Goal: Task Accomplishment & Management: Use online tool/utility

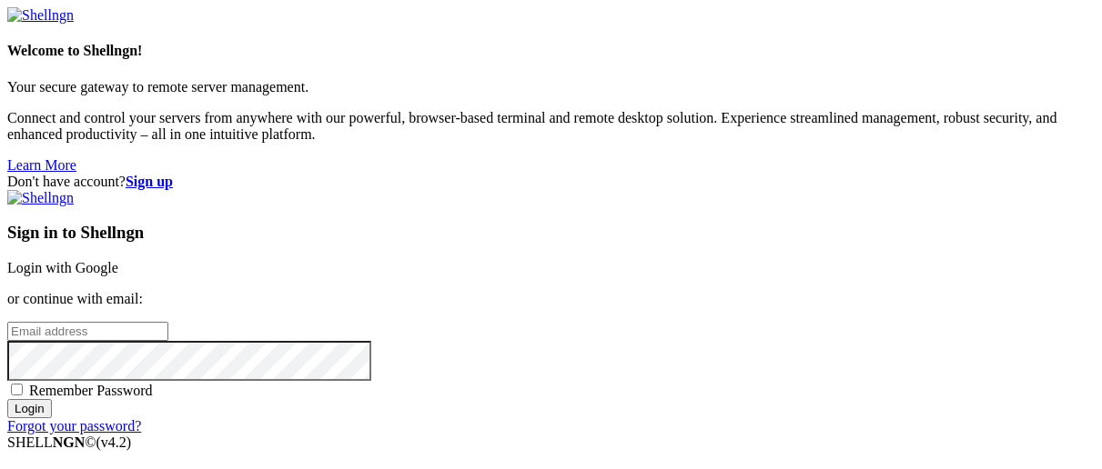
click at [118, 260] on link "Login with Google" at bounding box center [62, 267] width 111 height 15
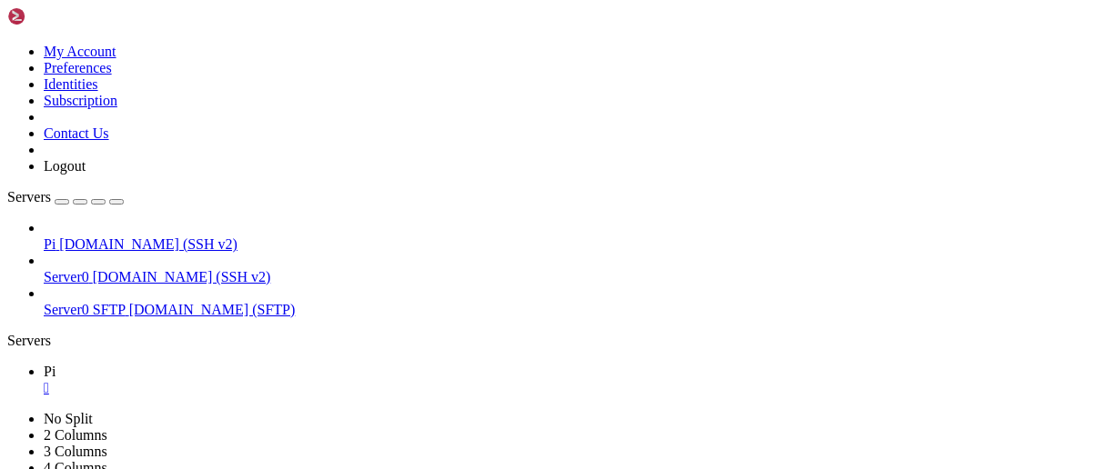
scroll to position [892, 0]
drag, startPoint x: 204, startPoint y: 60, endPoint x: 181, endPoint y: 5, distance: 60.0
click at [116, 202] on icon "button" at bounding box center [116, 202] width 0 height 0
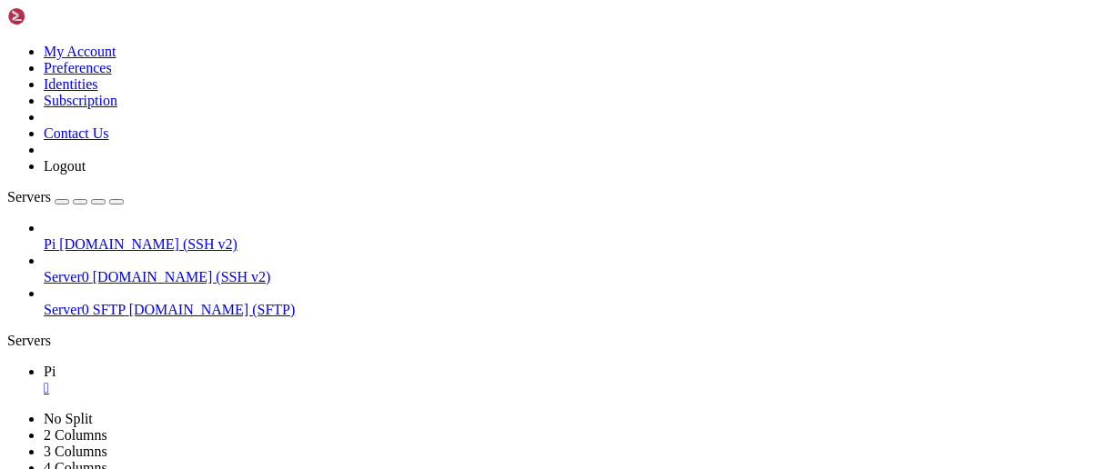
scroll to position [545, 0]
click at [7, 333] on div "Servers" at bounding box center [550, 341] width 1087 height 16
click at [128, 269] on span "[DOMAIN_NAME] (SSH v2)" at bounding box center [182, 276] width 178 height 15
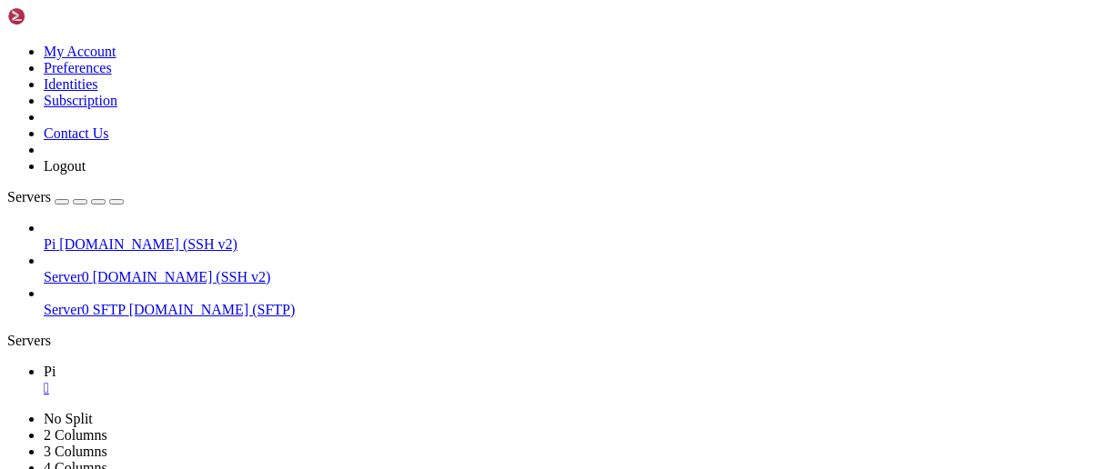
click at [128, 269] on span "[DOMAIN_NAME] (SSH v2)" at bounding box center [182, 276] width 178 height 15
drag, startPoint x: 16, startPoint y: 1092, endPoint x: 317, endPoint y: 1330, distance: 383.3
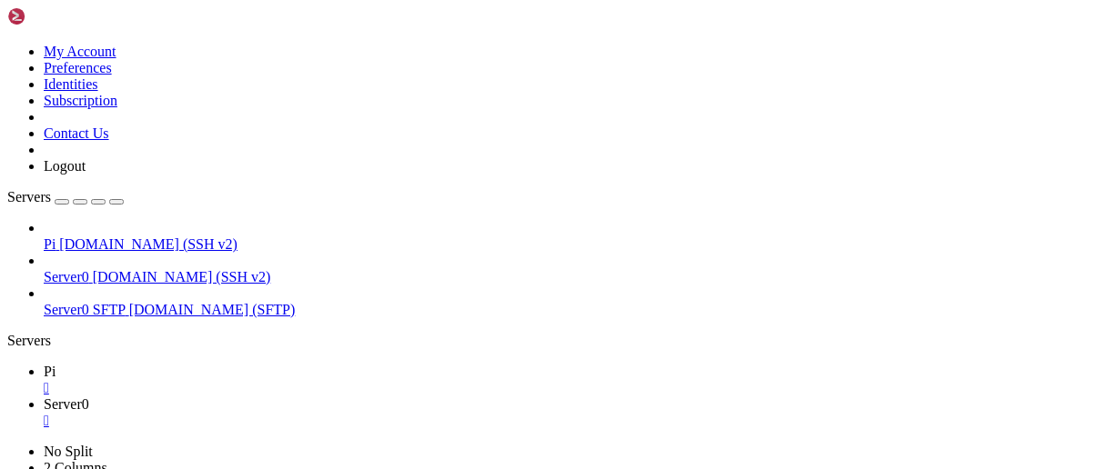
click at [116, 202] on icon "button" at bounding box center [116, 202] width 0 height 0
click at [8, 333] on div "Servers" at bounding box center [550, 341] width 1087 height 16
click at [82, 237] on span "[DOMAIN_NAME] (SSH v2)" at bounding box center [148, 244] width 178 height 15
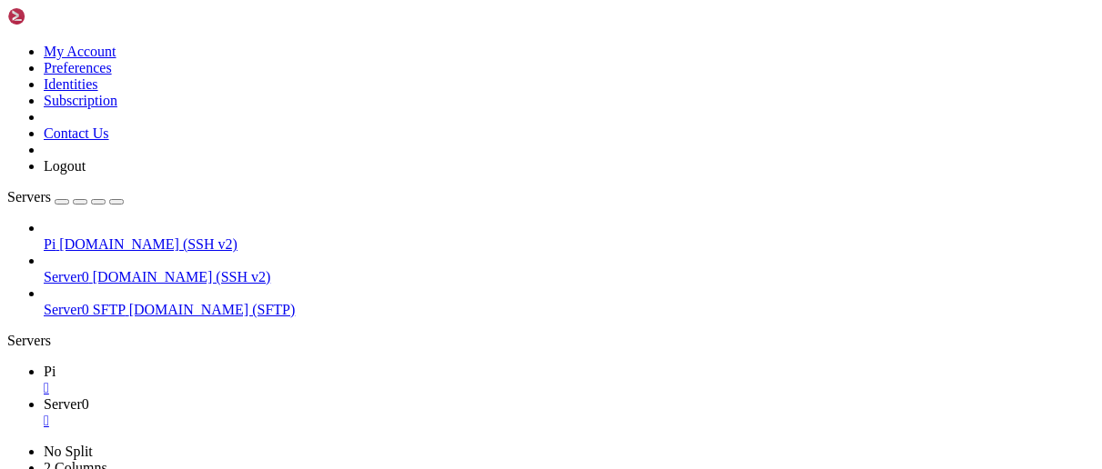
click at [82, 237] on span "[DOMAIN_NAME] (SSH v2)" at bounding box center [148, 244] width 178 height 15
click at [116, 202] on icon "button" at bounding box center [116, 202] width 0 height 0
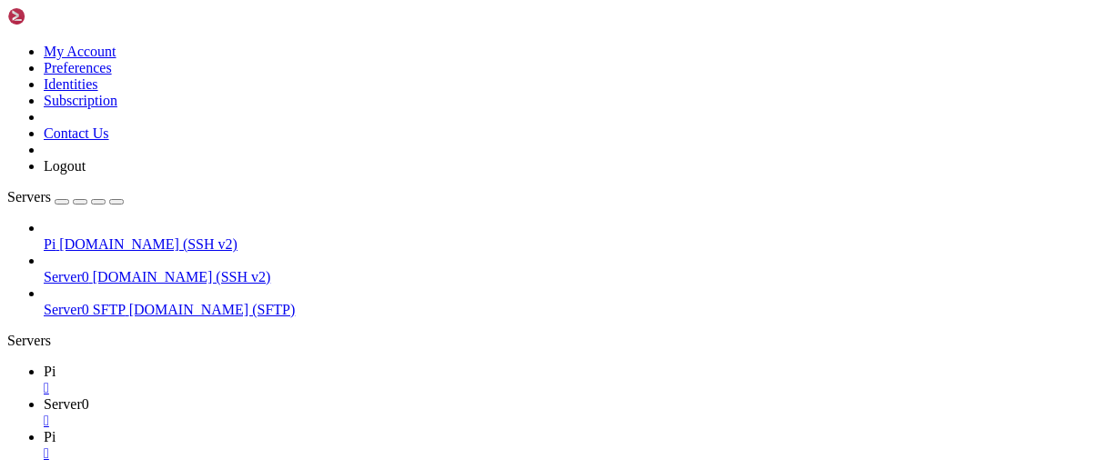
scroll to position [15, 0]
drag, startPoint x: 231, startPoint y: 1622, endPoint x: 25, endPoint y: 1495, distance: 241.9
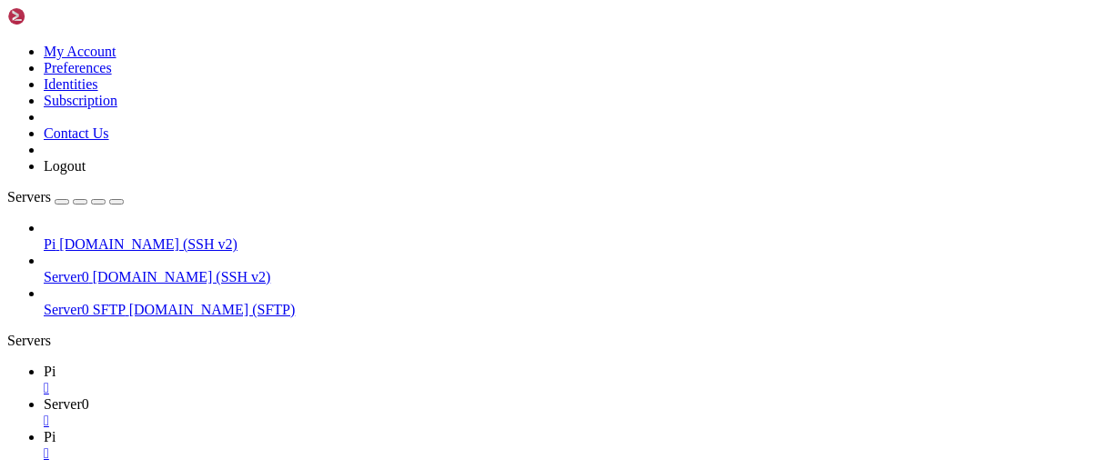
drag, startPoint x: 242, startPoint y: 1486, endPoint x: 317, endPoint y: 1617, distance: 151.2
drag, startPoint x: 203, startPoint y: 1623, endPoint x: 15, endPoint y: 1445, distance: 258.7
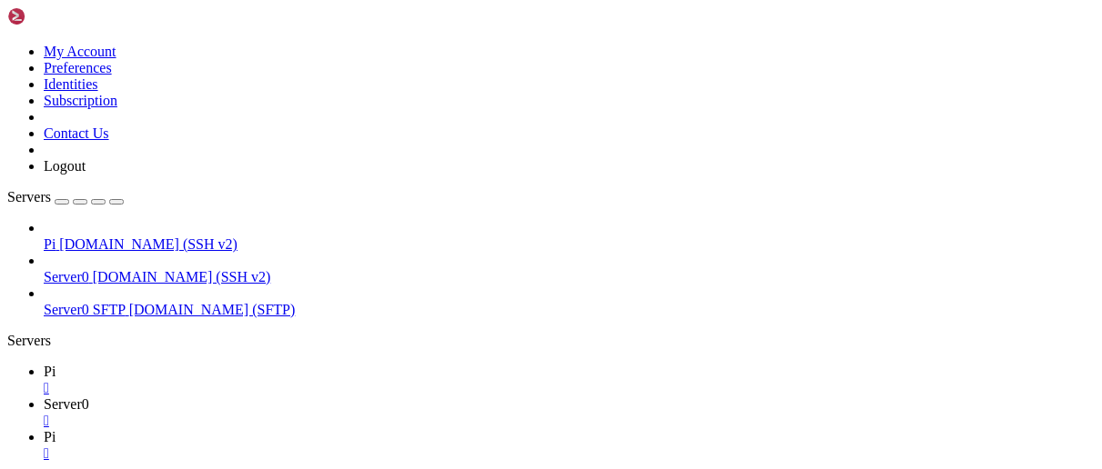
scroll to position [2149, 0]
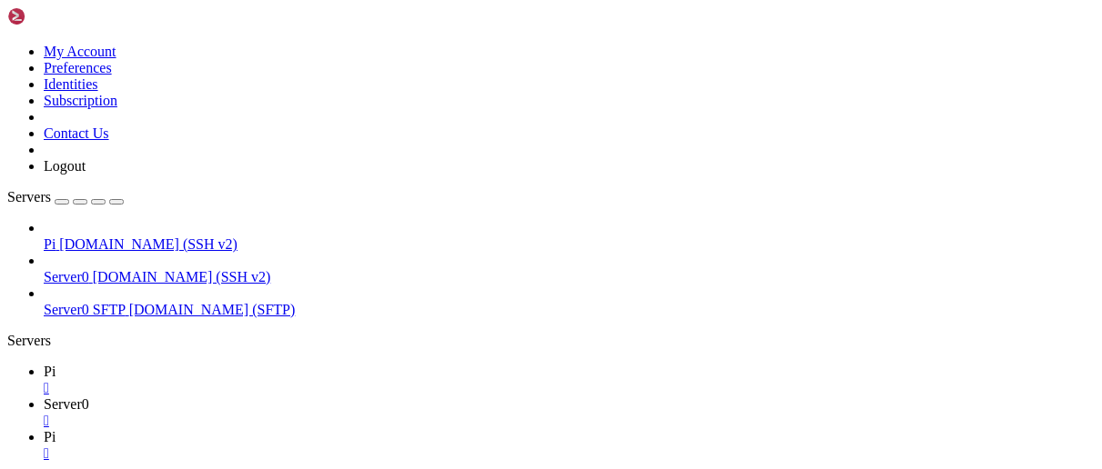
drag, startPoint x: 249, startPoint y: 1529, endPoint x: 1009, endPoint y: 1557, distance: 760.1
drag, startPoint x: 247, startPoint y: 1577, endPoint x: 498, endPoint y: 1595, distance: 251.7
drag, startPoint x: 436, startPoint y: 1621, endPoint x: 245, endPoint y: 1606, distance: 191.7
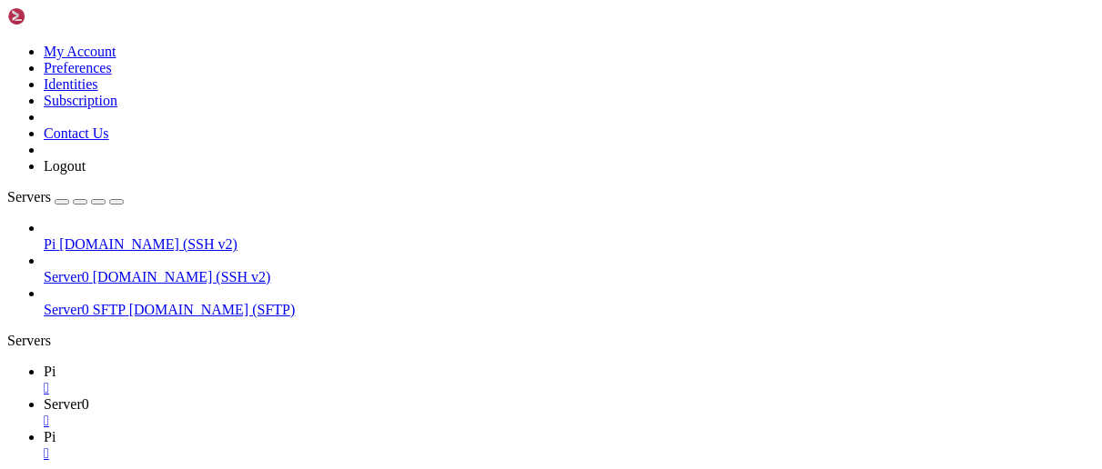
drag, startPoint x: 247, startPoint y: 1605, endPoint x: 1024, endPoint y: 1621, distance: 777.1
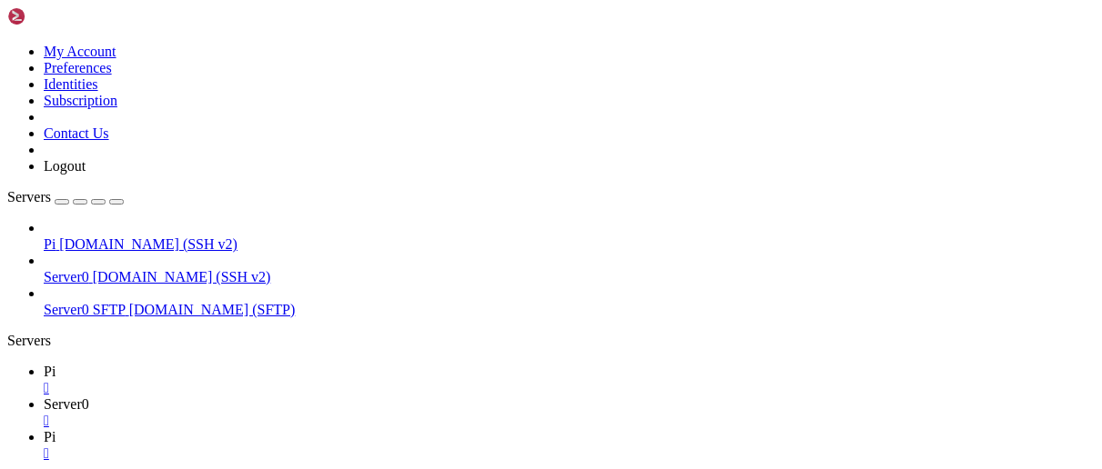
scroll to position [3313, 0]
drag, startPoint x: 247, startPoint y: 1606, endPoint x: 505, endPoint y: 1614, distance: 257.6
drag, startPoint x: 475, startPoint y: 1630, endPoint x: 250, endPoint y: 1606, distance: 226.0
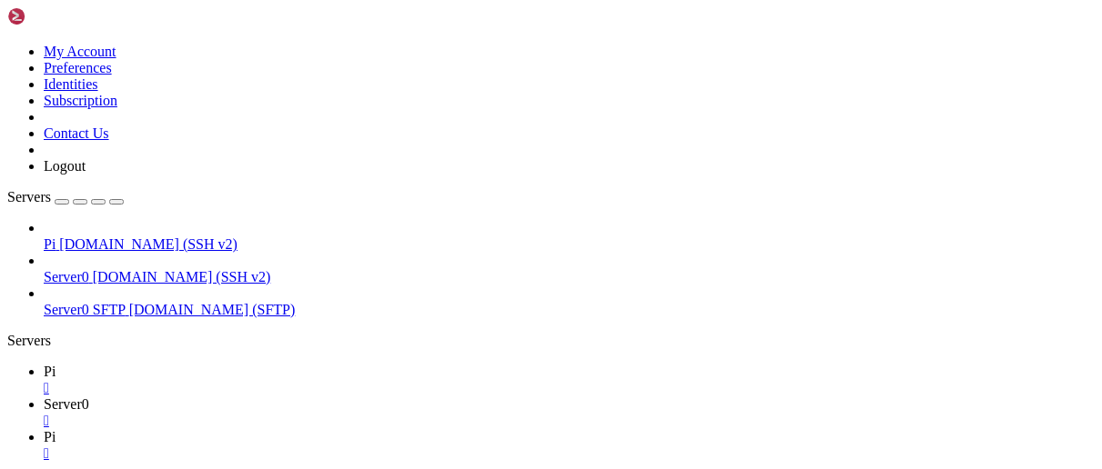
drag, startPoint x: 244, startPoint y: 1607, endPoint x: 388, endPoint y: 1619, distance: 144.3
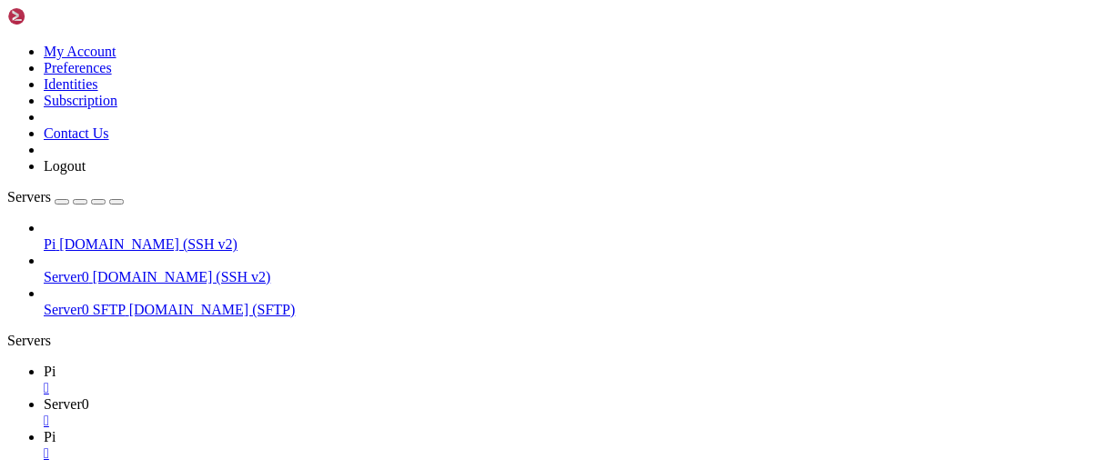
drag, startPoint x: 244, startPoint y: 1607, endPoint x: 772, endPoint y: 1620, distance: 528.7
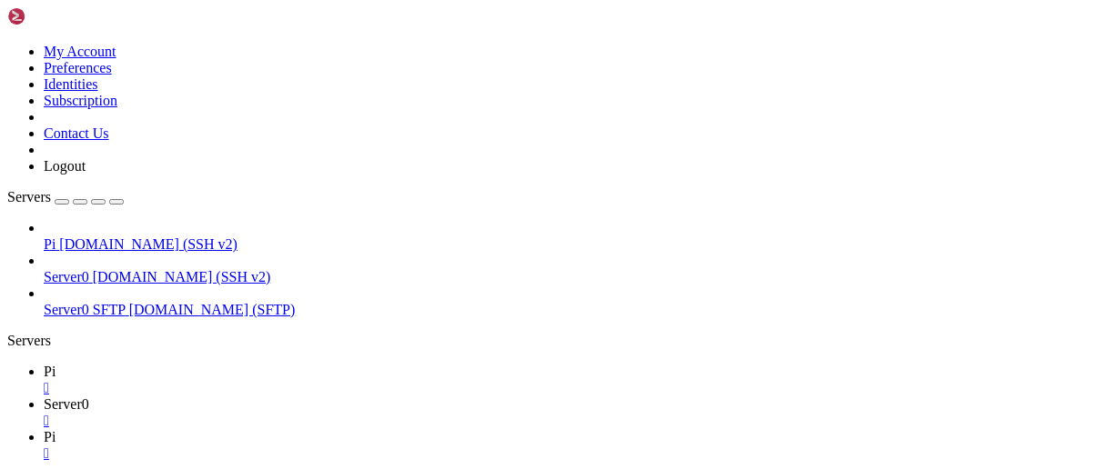
drag, startPoint x: 238, startPoint y: 1576, endPoint x: 431, endPoint y: 1643, distance: 204.3
drag, startPoint x: 475, startPoint y: 1626, endPoint x: 241, endPoint y: 1577, distance: 238.9
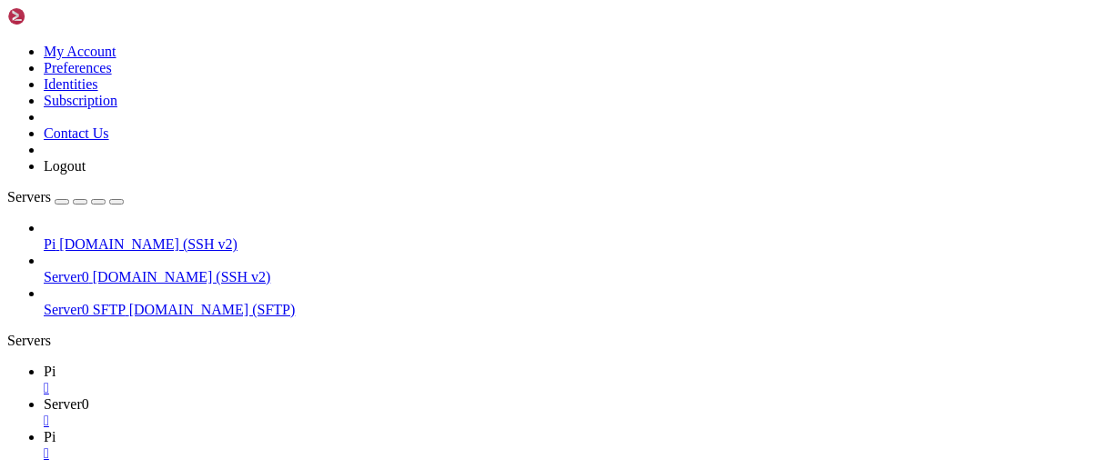
scroll to position [3737, 0]
drag, startPoint x: 198, startPoint y: 1619, endPoint x: 247, endPoint y: 1570, distance: 68.8
drag, startPoint x: 218, startPoint y: 1627, endPoint x: 242, endPoint y: 1590, distance: 43.4
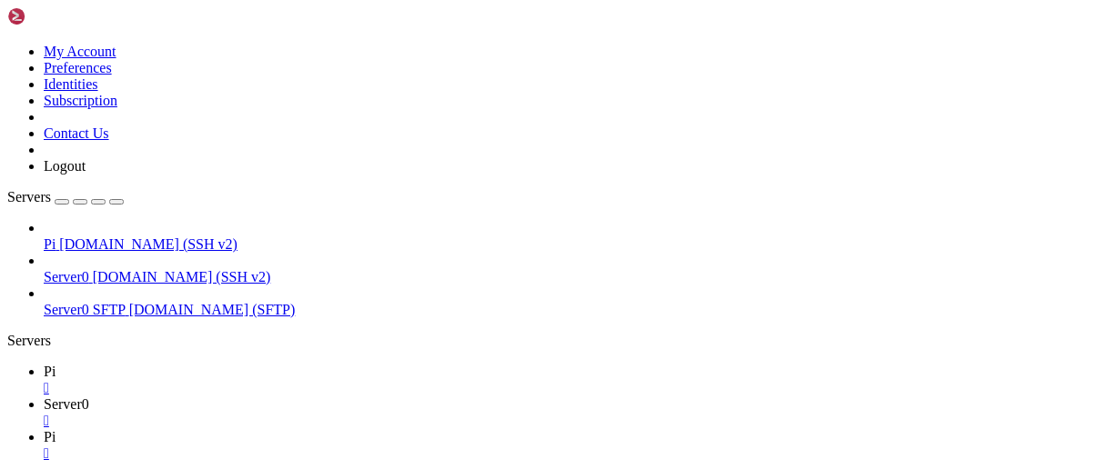
drag, startPoint x: 242, startPoint y: 1515, endPoint x: 340, endPoint y: 1617, distance: 142.2
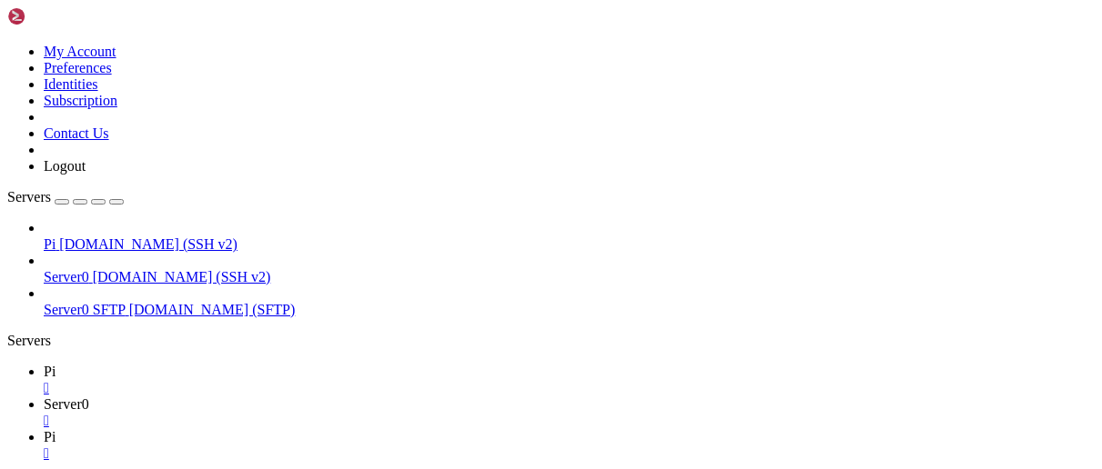
drag, startPoint x: 243, startPoint y: 1579, endPoint x: 494, endPoint y: 1616, distance: 253.7
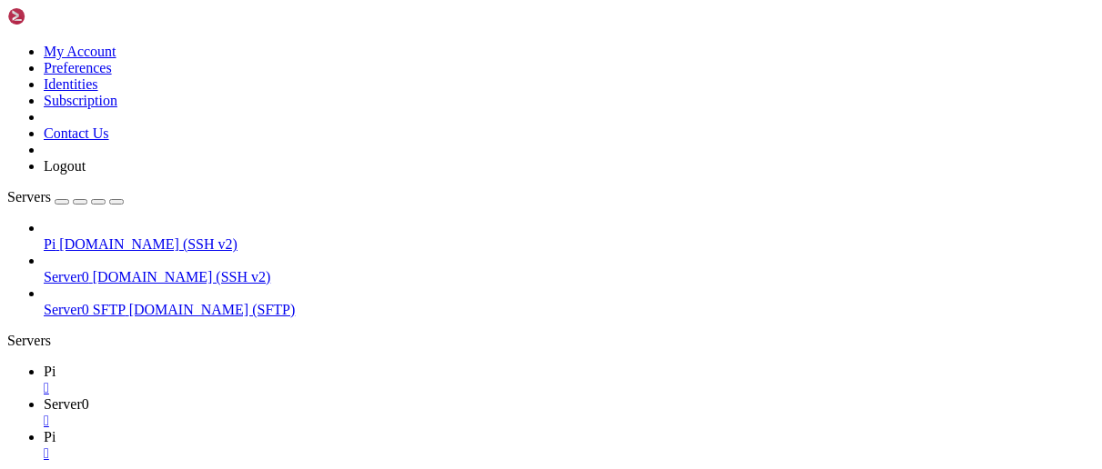
scroll to position [4312, 0]
drag, startPoint x: 247, startPoint y: 1507, endPoint x: 501, endPoint y: 1525, distance: 254.4
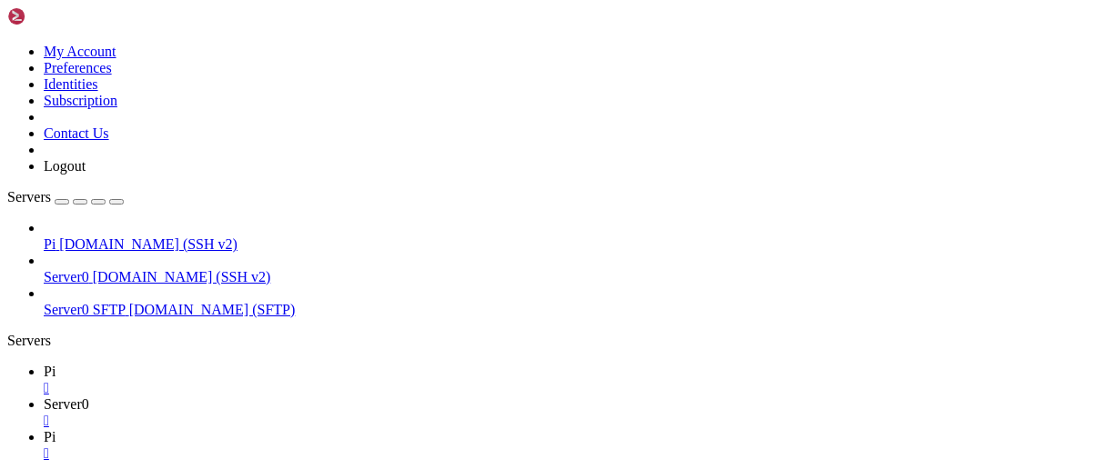
drag, startPoint x: 247, startPoint y: 1516, endPoint x: 754, endPoint y: 1533, distance: 507.0
drag, startPoint x: 250, startPoint y: 1572, endPoint x: 275, endPoint y: 1587, distance: 29.0
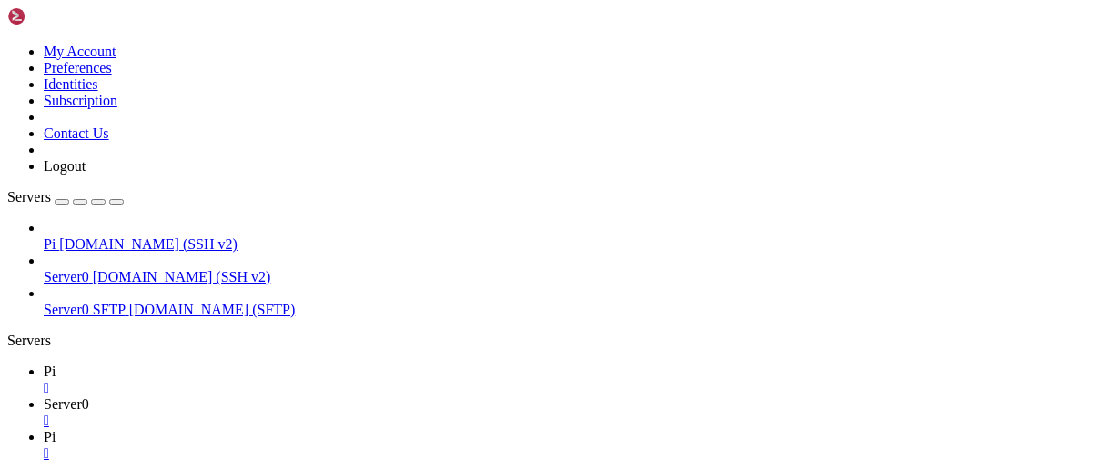
drag, startPoint x: 243, startPoint y: 1547, endPoint x: 247, endPoint y: 1564, distance: 17.0
drag, startPoint x: 245, startPoint y: 1607, endPoint x: 249, endPoint y: 1624, distance: 17.0
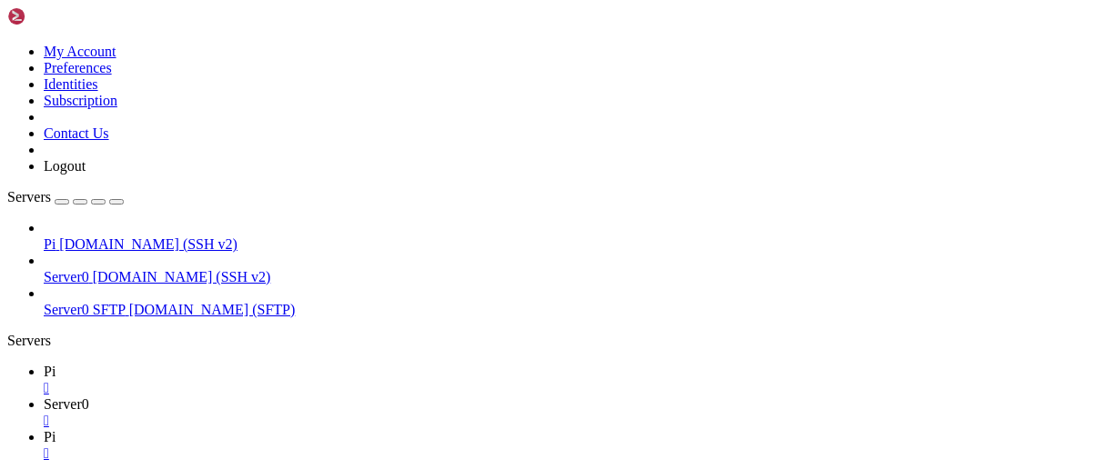
scroll to position [4615, 0]
click at [190, 413] on div "" at bounding box center [569, 421] width 1051 height 16
click at [83, 380] on div "" at bounding box center [569, 388] width 1051 height 16
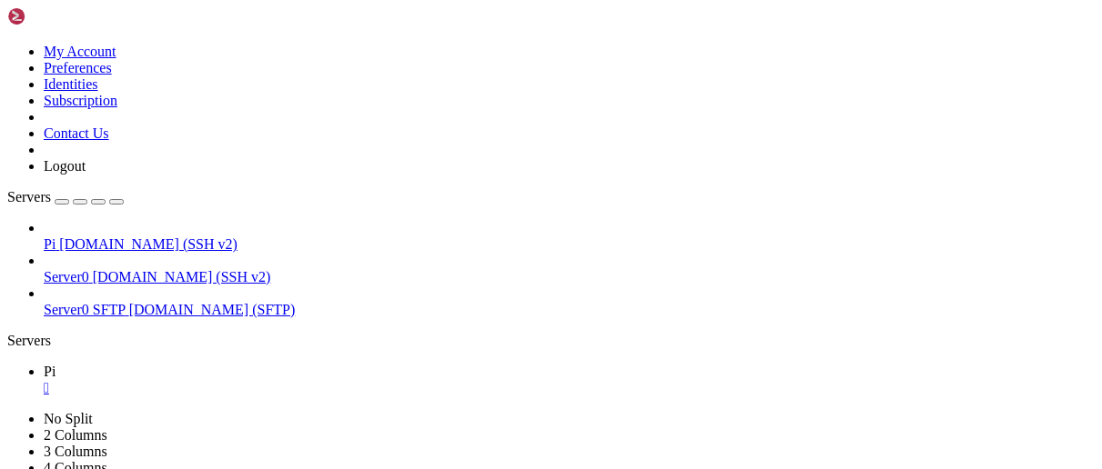
drag, startPoint x: 247, startPoint y: 973, endPoint x: 333, endPoint y: 1049, distance: 114.8
drag, startPoint x: 247, startPoint y: 926, endPoint x: 332, endPoint y: 1054, distance: 154.2
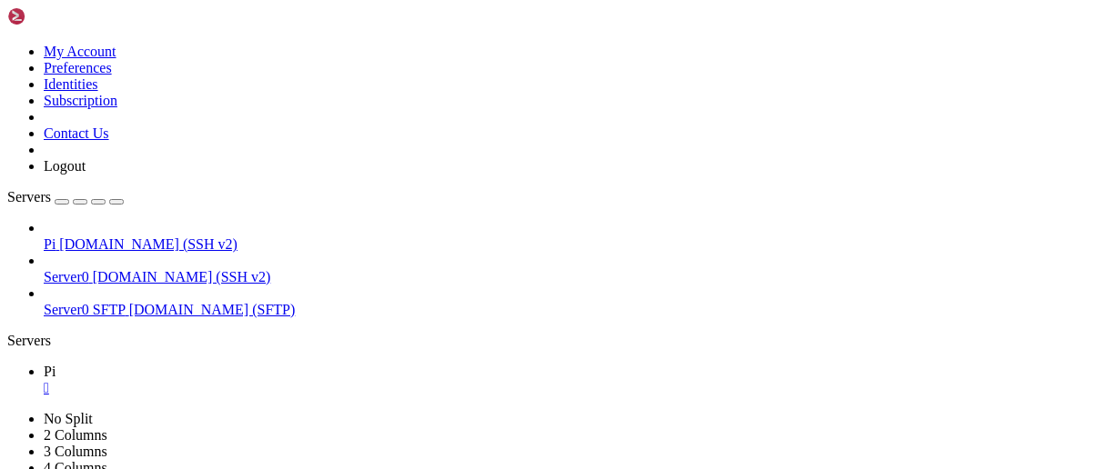
drag, startPoint x: 247, startPoint y: 1016, endPoint x: 891, endPoint y: 1055, distance: 645.3
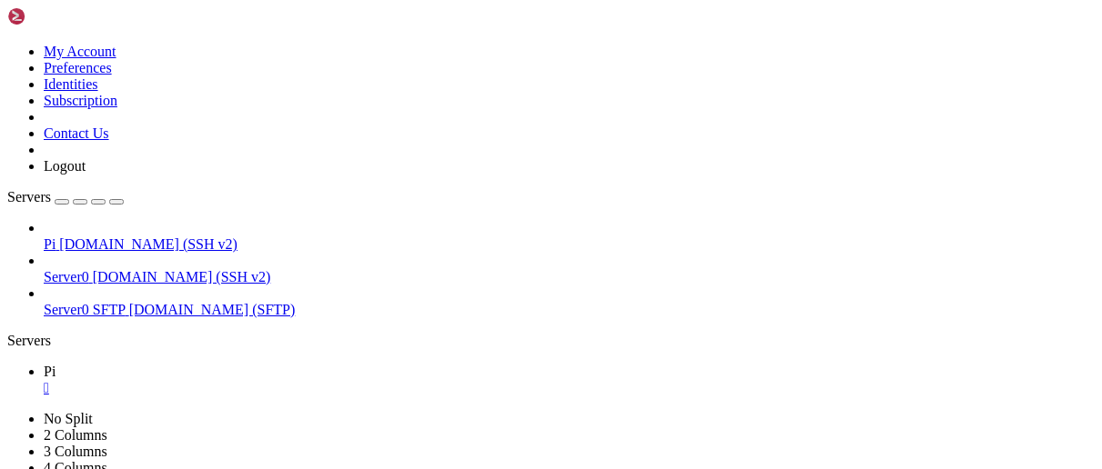
drag, startPoint x: 197, startPoint y: 1050, endPoint x: 245, endPoint y: 747, distance: 306.8
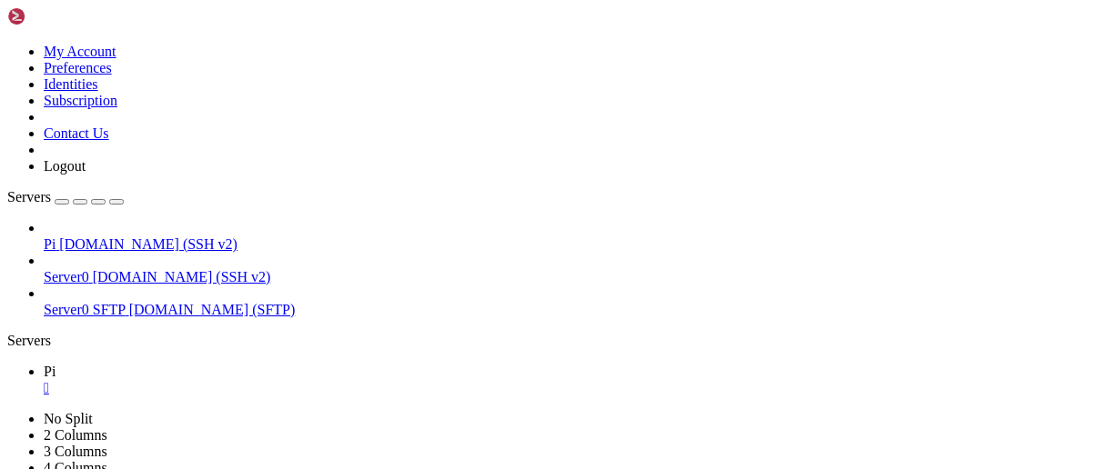
scroll to position [5779, 0]
drag, startPoint x: 16, startPoint y: 821, endPoint x: 289, endPoint y: 1051, distance: 357.0
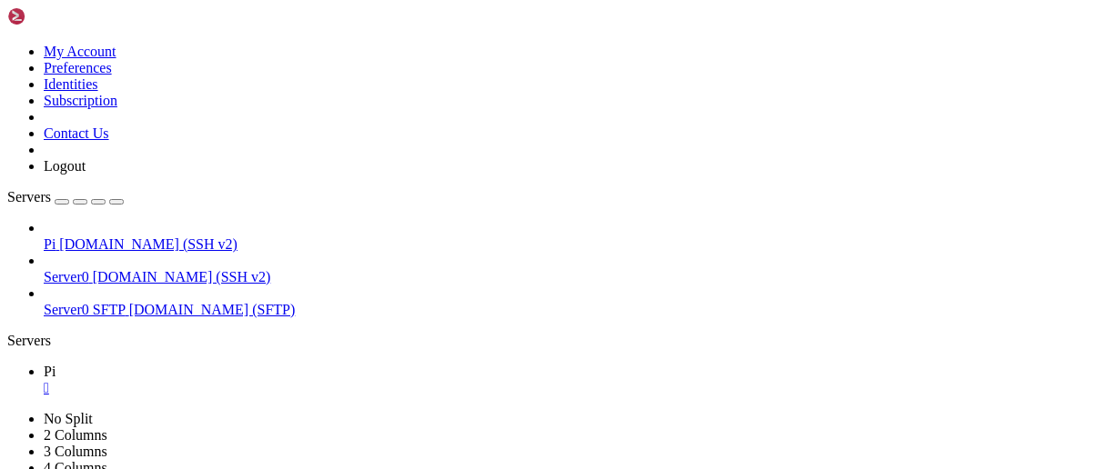
paste textarea "[Interface] # KEEP your actual private key here PrivateKey = <YOUR_PRIVATE_KEY>…"
type textarea "[Interface] # KEEP your actual private key here PrivateKey = <YOUR_PRIVATE_KEY>…"
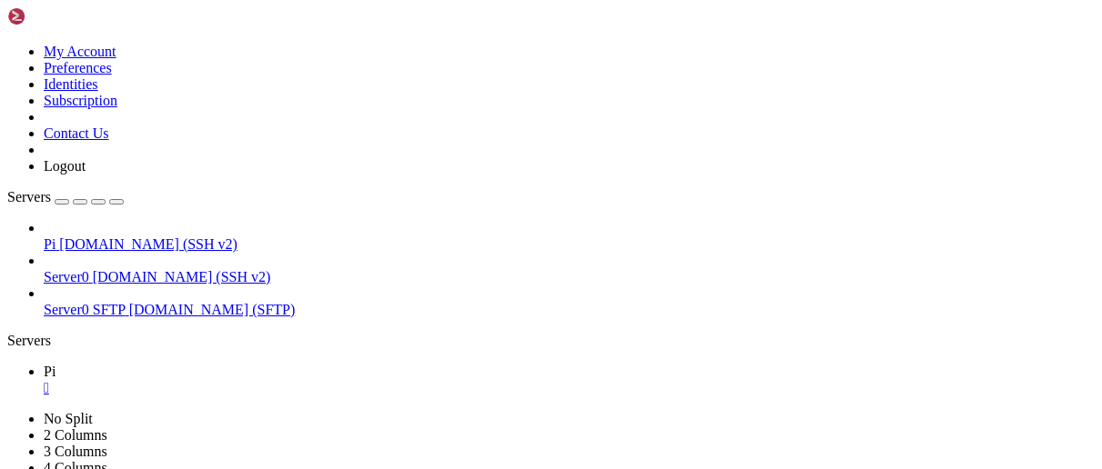
drag, startPoint x: 244, startPoint y: 1016, endPoint x: 258, endPoint y: 1046, distance: 33.4
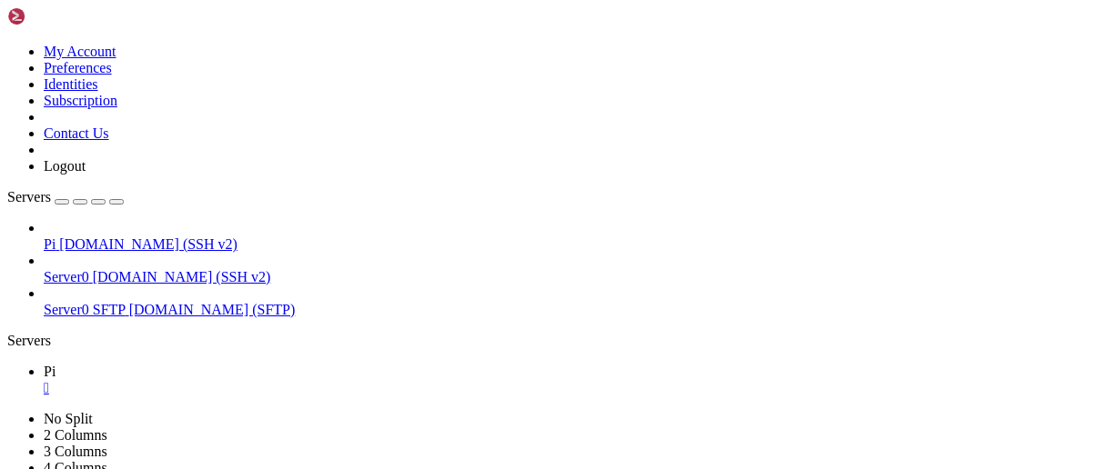
drag, startPoint x: 249, startPoint y: 894, endPoint x: 246, endPoint y: 1033, distance: 138.3
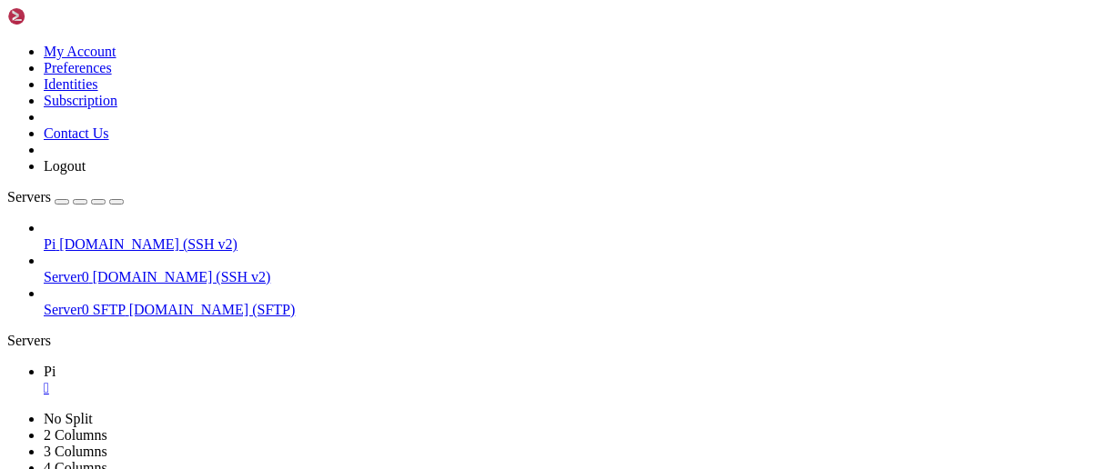
drag, startPoint x: 217, startPoint y: 1051, endPoint x: 247, endPoint y: 903, distance: 150.4
drag, startPoint x: 590, startPoint y: 1054, endPoint x: 17, endPoint y: 1030, distance: 572.7
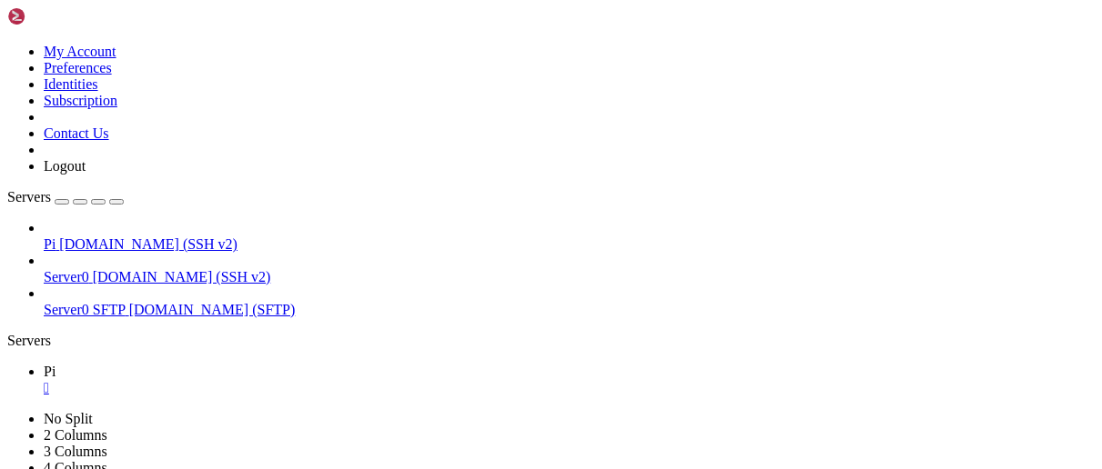
drag, startPoint x: 247, startPoint y: 1033, endPoint x: 449, endPoint y: 1044, distance: 202.3
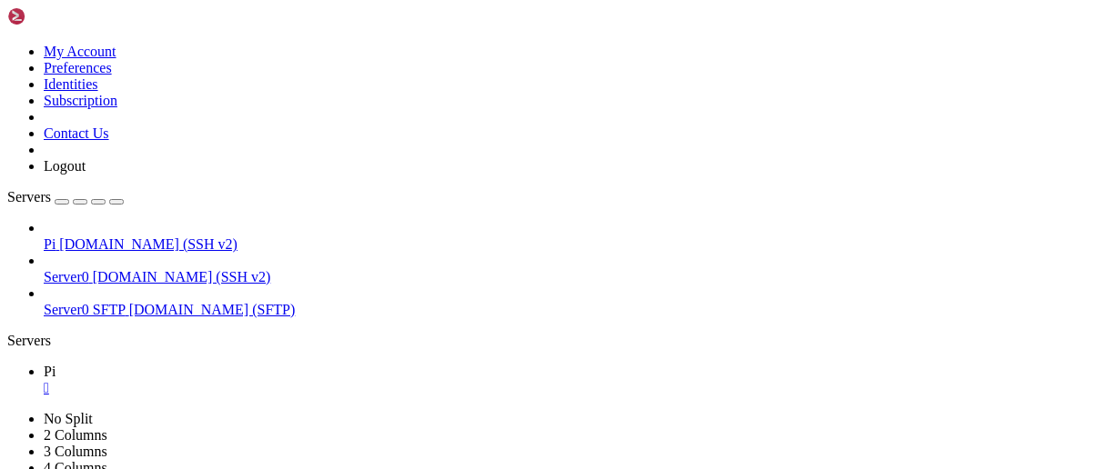
drag, startPoint x: 245, startPoint y: 821, endPoint x: 376, endPoint y: 1027, distance: 244.6
drag, startPoint x: 243, startPoint y: 973, endPoint x: 246, endPoint y: 1052, distance: 78.3
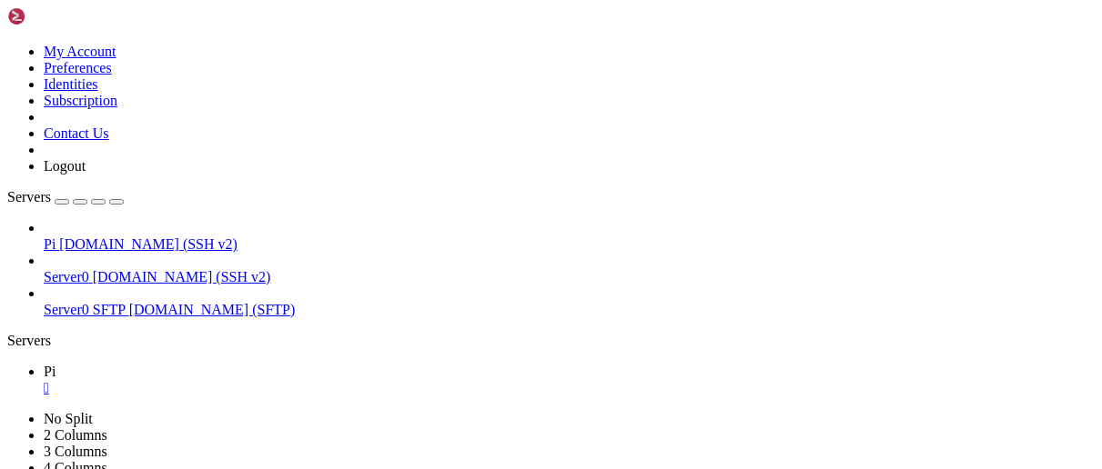
scroll to position [8186, 0]
drag, startPoint x: 15, startPoint y: 880, endPoint x: 127, endPoint y: 932, distance: 124.5
drag, startPoint x: 14, startPoint y: 882, endPoint x: 139, endPoint y: 972, distance: 154.5
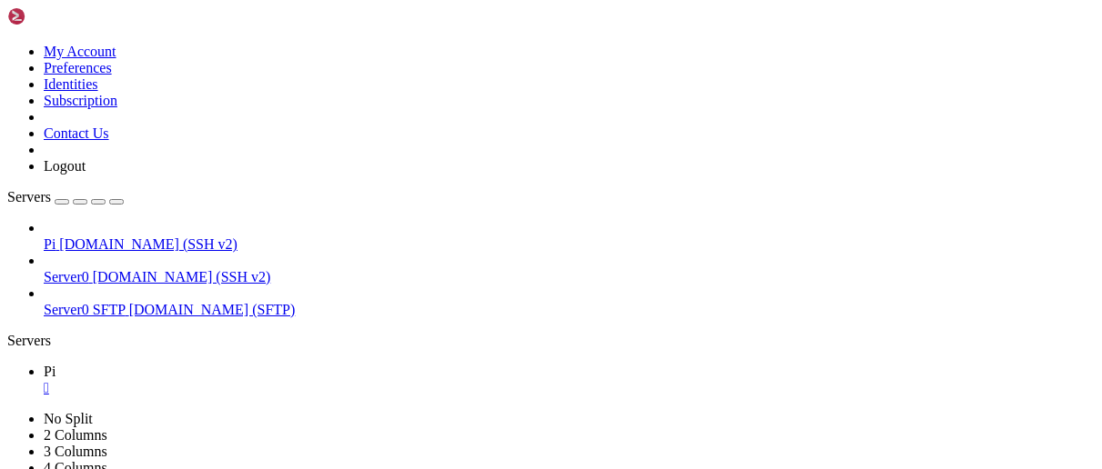
drag, startPoint x: 137, startPoint y: 1014, endPoint x: 17, endPoint y: 902, distance: 164.1
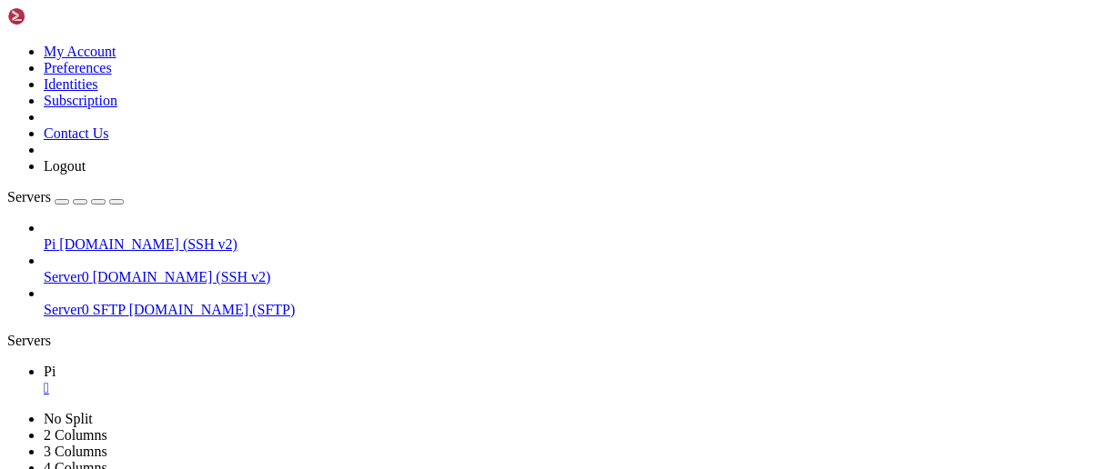
click at [81, 380] on div "" at bounding box center [569, 388] width 1051 height 16
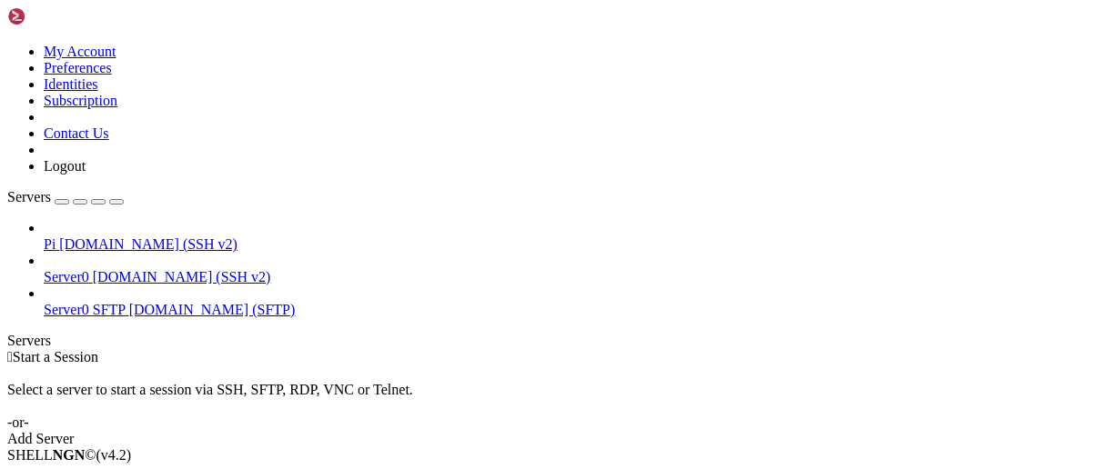
click at [10, 333] on div "Servers" at bounding box center [550, 341] width 1087 height 16
click at [55, 237] on span "Pi" at bounding box center [50, 244] width 12 height 15
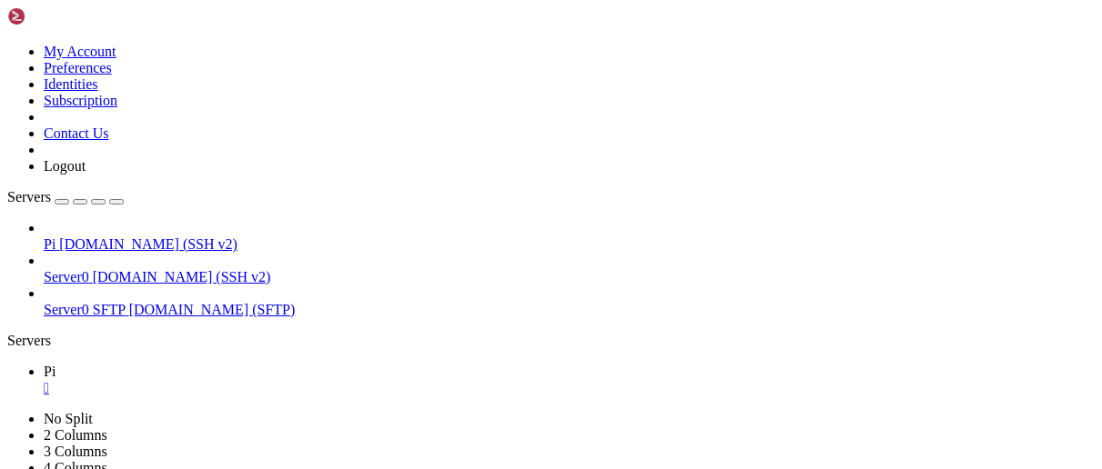
scroll to position [0, 0]
click at [152, 269] on span "[DOMAIN_NAME] (SSH v2)" at bounding box center [182, 276] width 178 height 15
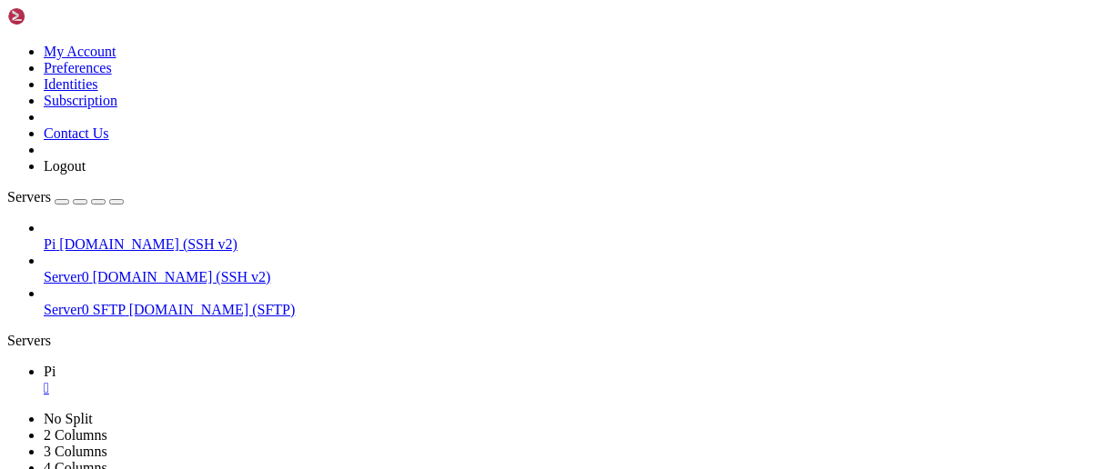
click at [152, 269] on span "[DOMAIN_NAME] (SSH v2)" at bounding box center [182, 276] width 178 height 15
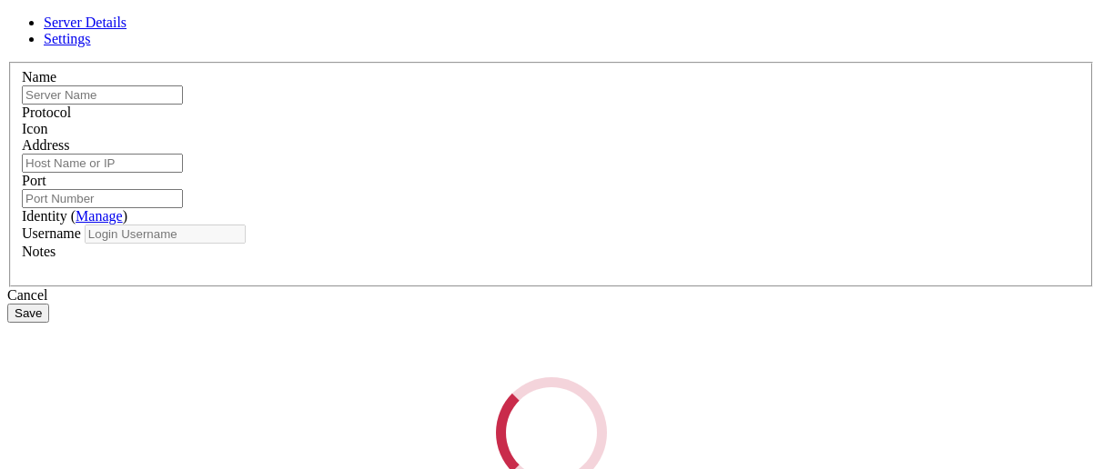
type input "Pi"
type input "[DOMAIN_NAME]"
type input "3691"
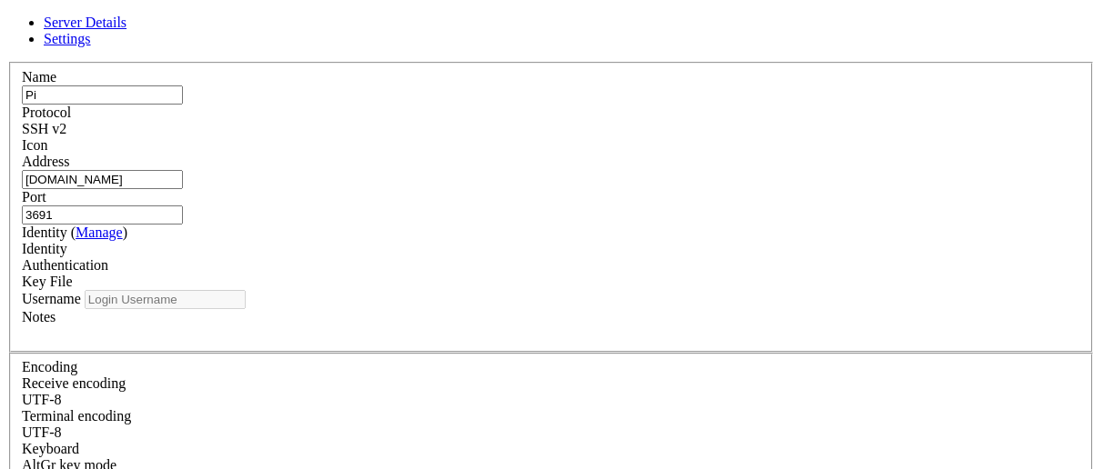
type input "nunchuckfusion"
click at [73, 274] on span "Key File" at bounding box center [47, 281] width 51 height 15
click at [91, 46] on span "Settings" at bounding box center [67, 38] width 47 height 15
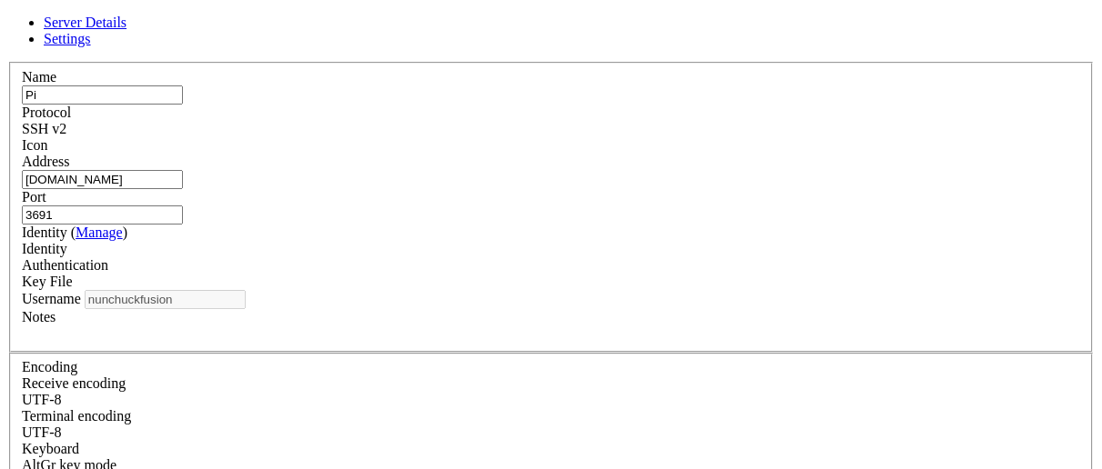
click at [126, 30] on link "Server Details" at bounding box center [85, 22] width 83 height 15
click at [688, 274] on div "Key File" at bounding box center [551, 282] width 1058 height 16
click at [73, 274] on span at bounding box center [73, 281] width 0 height 15
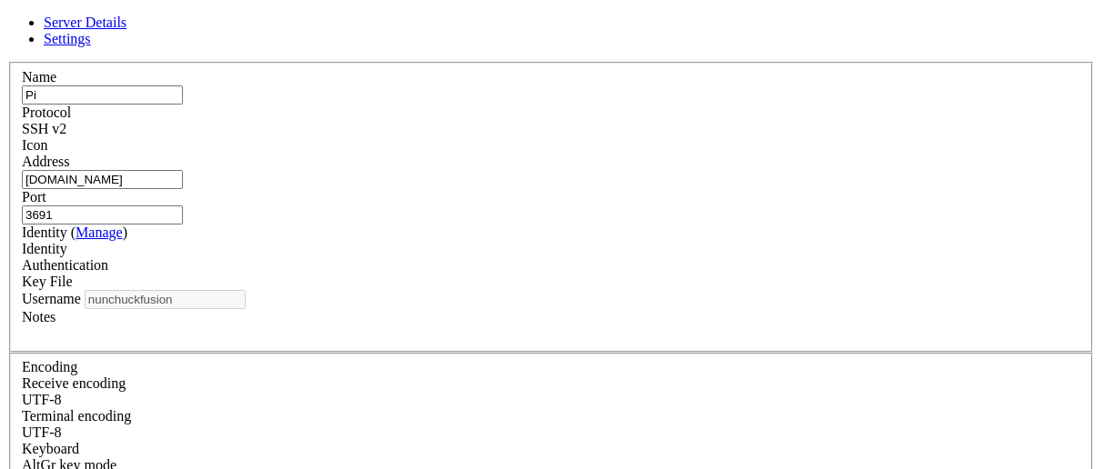
click at [123, 225] on link "Manage" at bounding box center [99, 232] width 47 height 15
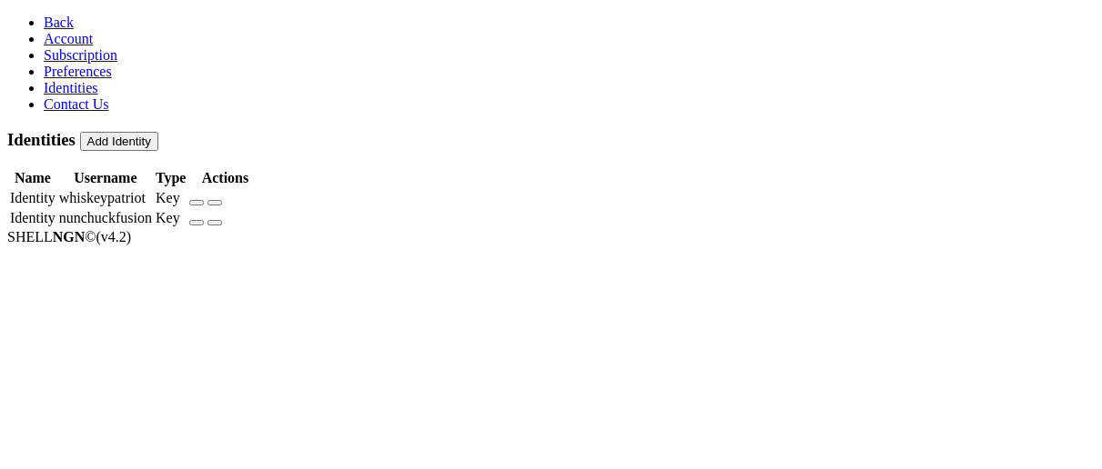
click at [153, 209] on td "nunchuckfusion" at bounding box center [105, 218] width 95 height 18
click at [197, 223] on icon "button" at bounding box center [197, 223] width 0 height 0
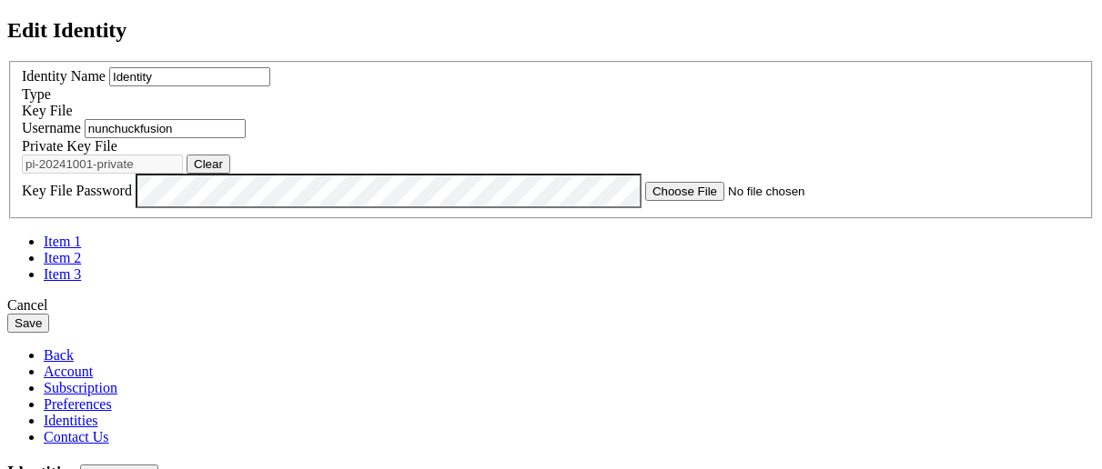
click at [701, 314] on div "Cancel" at bounding box center [550, 305] width 1087 height 16
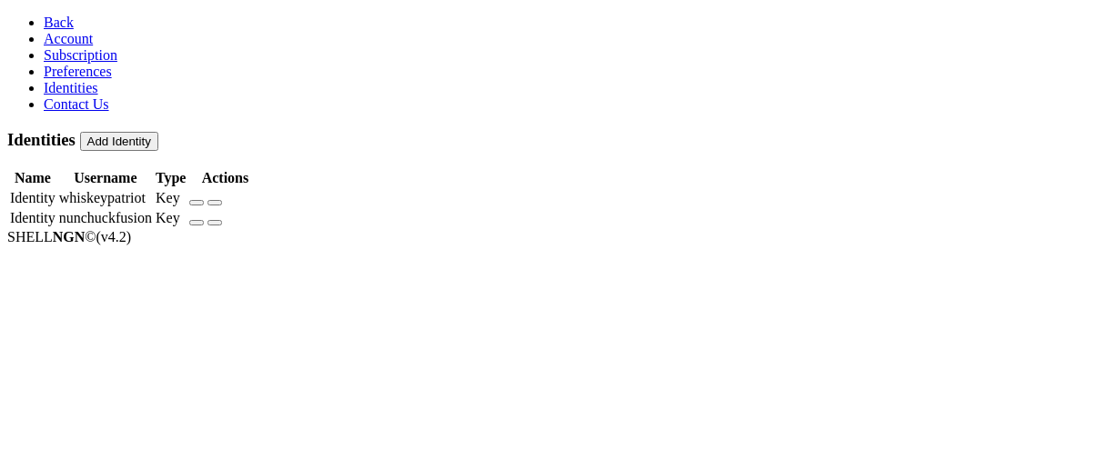
click at [50, 25] on span "Back" at bounding box center [59, 22] width 30 height 15
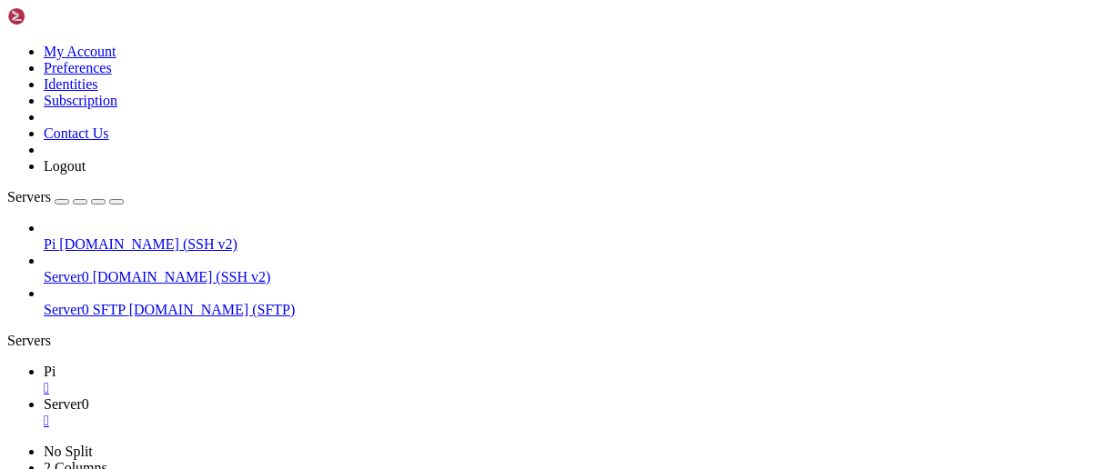
scroll to position [91, 0]
click at [283, 380] on div "" at bounding box center [569, 388] width 1051 height 16
click at [324, 380] on div "" at bounding box center [569, 388] width 1051 height 16
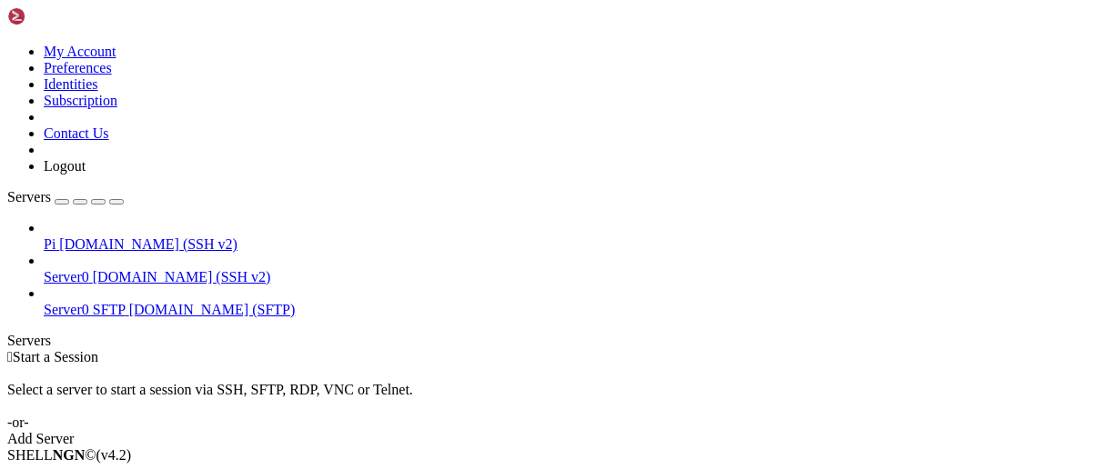
click at [115, 237] on span "[DOMAIN_NAME] (SSH v2)" at bounding box center [148, 244] width 178 height 15
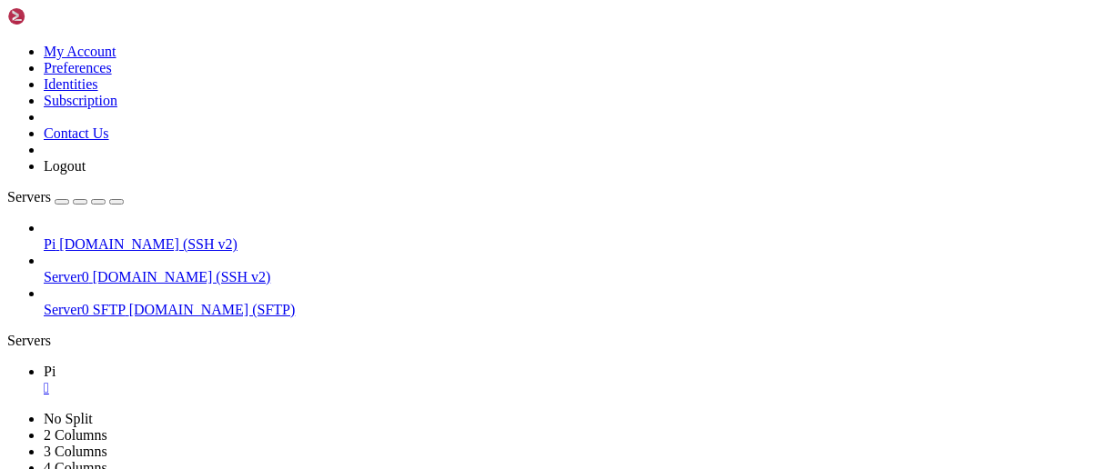
click at [282, 380] on div "" at bounding box center [569, 388] width 1051 height 16
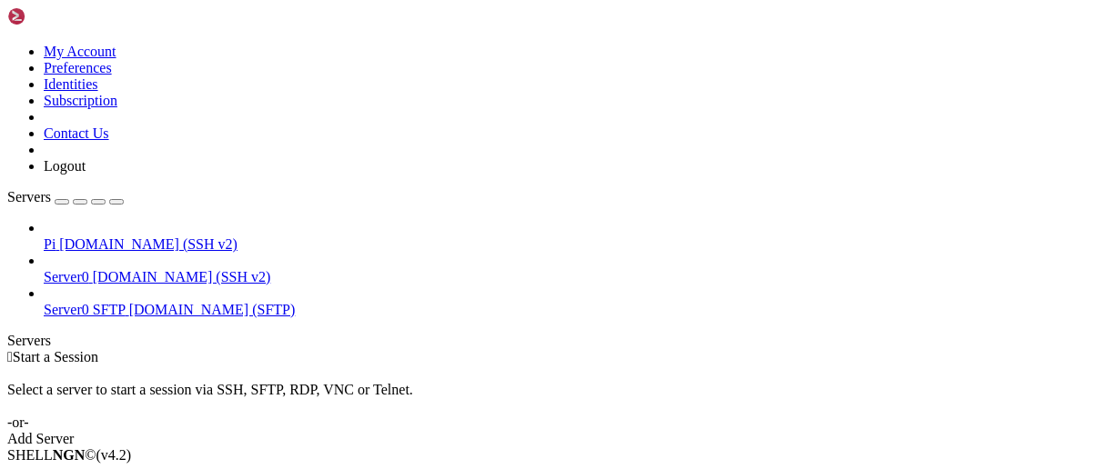
click at [89, 269] on span "Server0" at bounding box center [66, 276] width 45 height 15
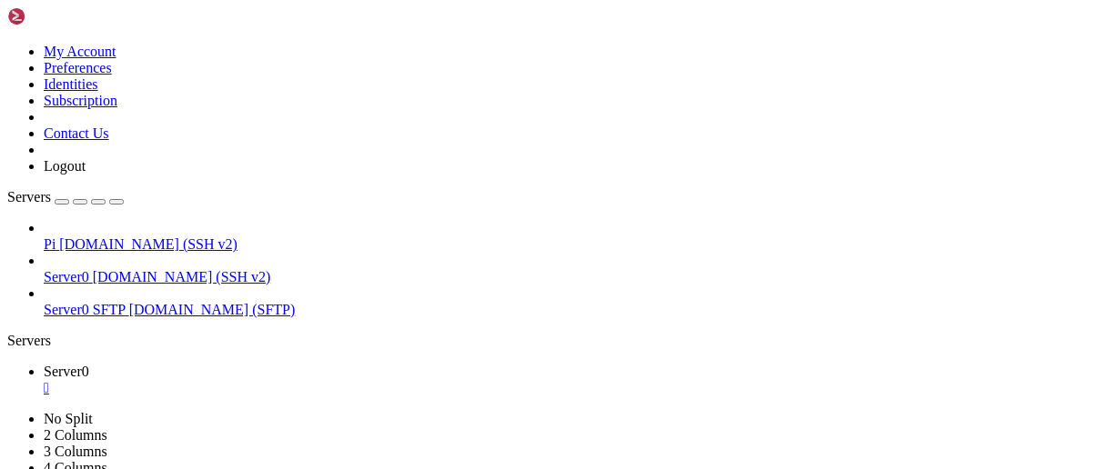
scroll to position [151, 0]
drag, startPoint x: 215, startPoint y: 1030, endPoint x: 498, endPoint y: 1045, distance: 283.3
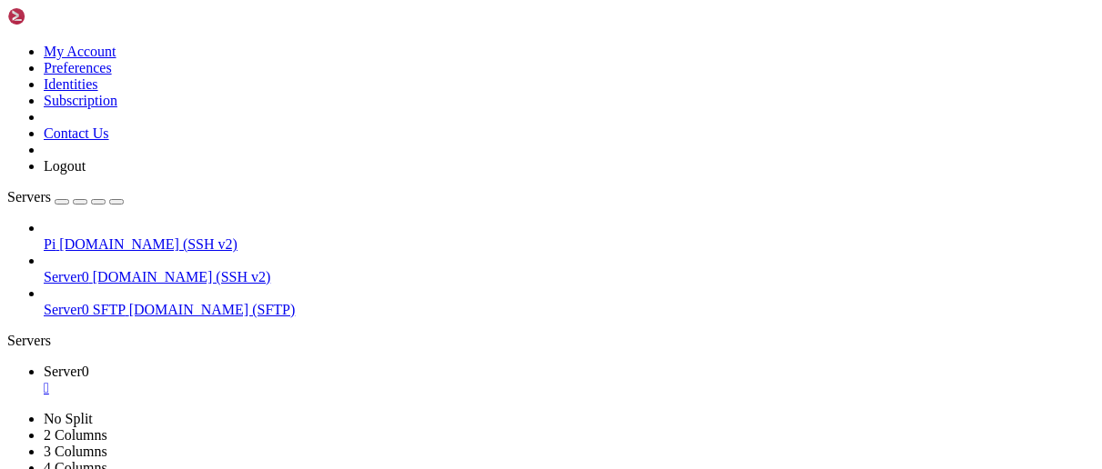
click at [317, 380] on div "" at bounding box center [569, 388] width 1051 height 16
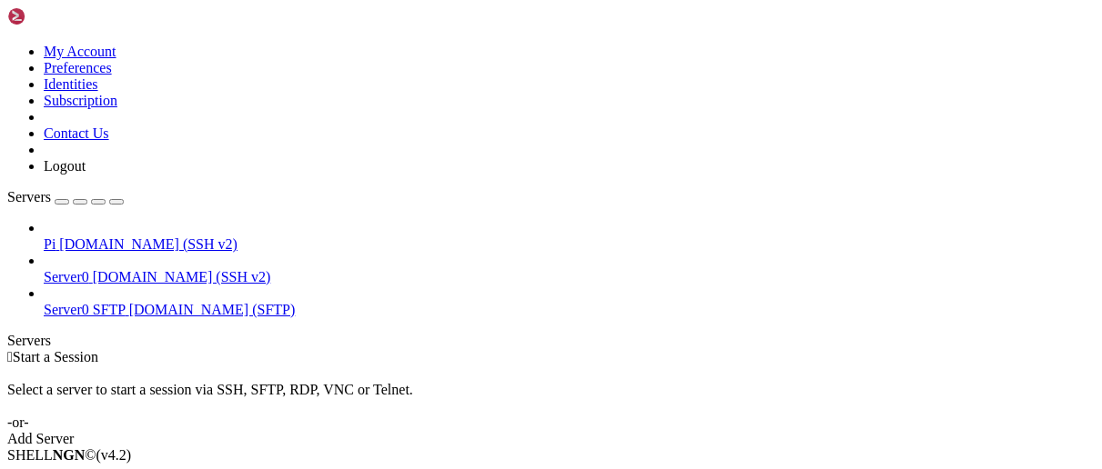
click at [55, 237] on span "Pi" at bounding box center [50, 244] width 12 height 15
click at [111, 237] on span "[DOMAIN_NAME] (SSH v2)" at bounding box center [148, 244] width 178 height 15
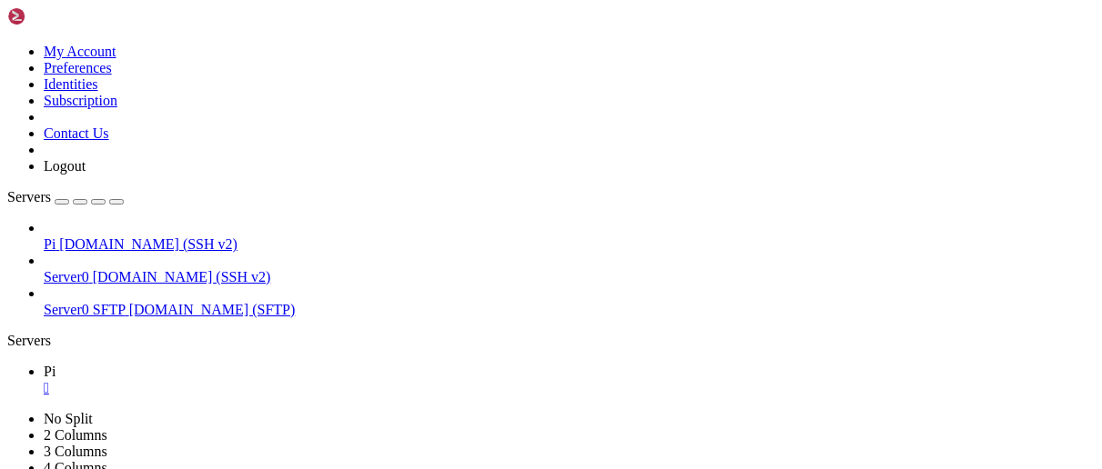
scroll to position [0, 0]
